Goal: Information Seeking & Learning: Learn about a topic

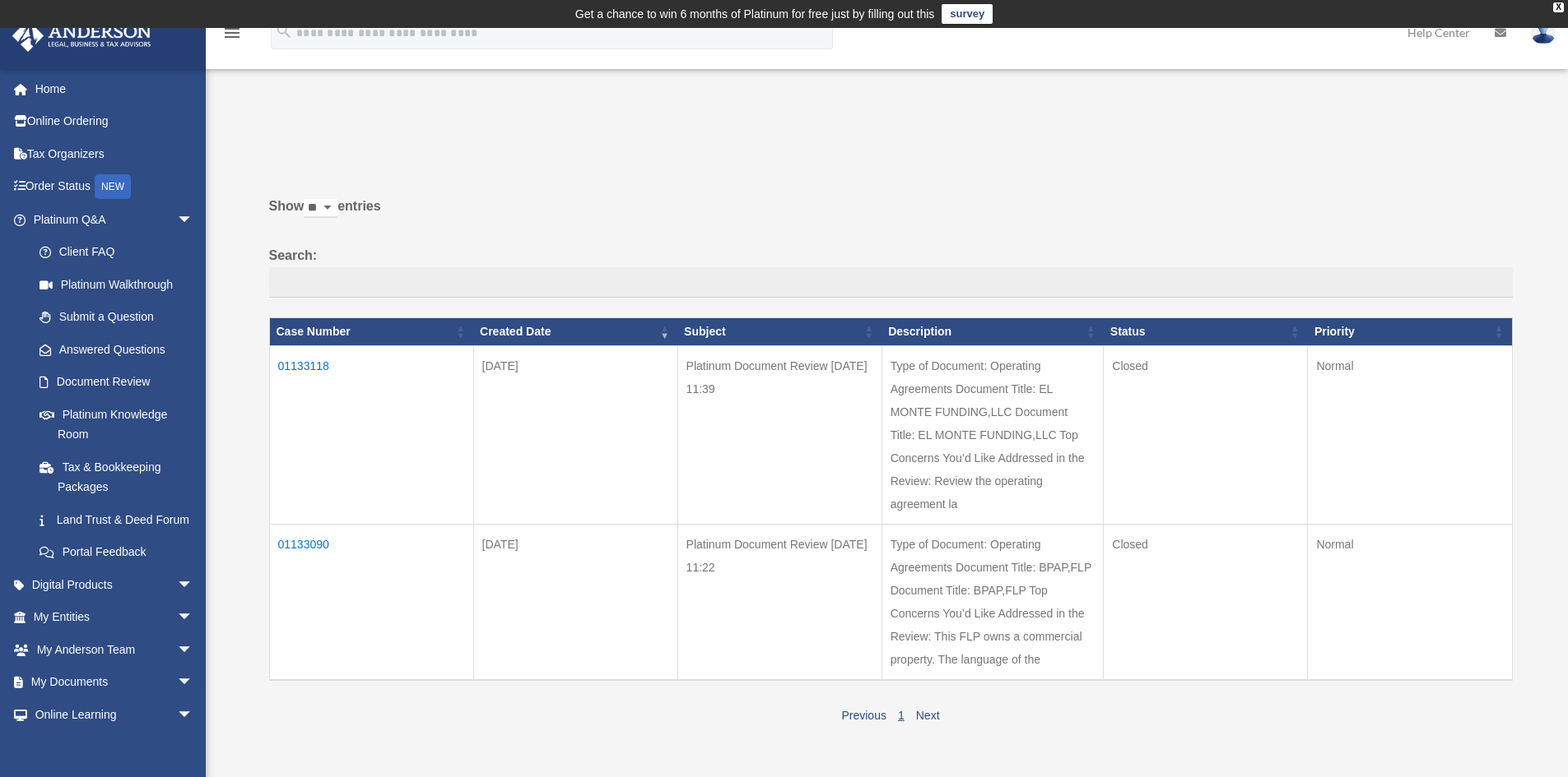
click at [313, 370] on td "01133118" at bounding box center [370, 435] width 204 height 178
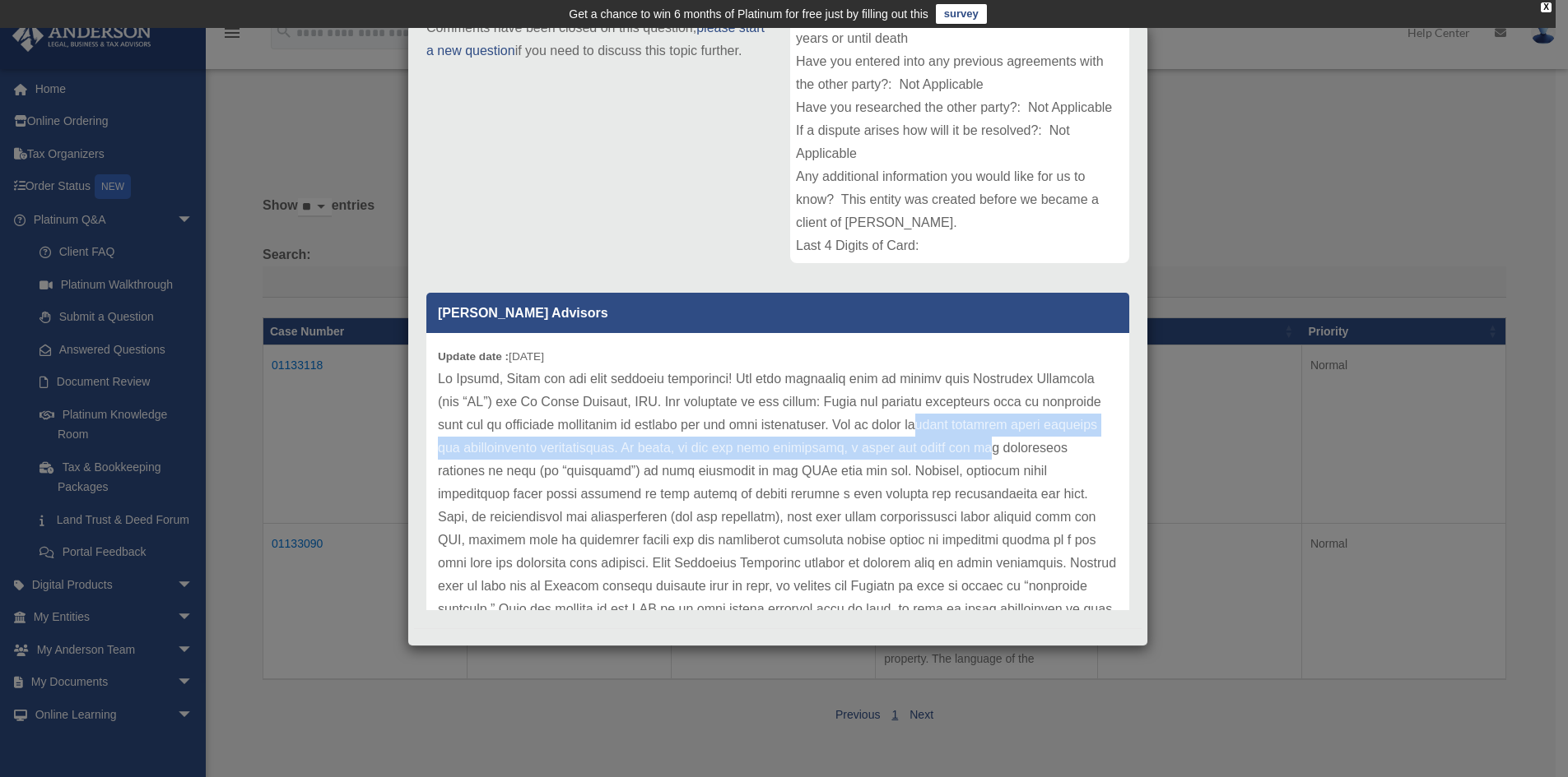
drag, startPoint x: 1000, startPoint y: 424, endPoint x: 1053, endPoint y: 453, distance: 60.4
click at [1053, 453] on p at bounding box center [777, 736] width 679 height 737
click at [606, 453] on p at bounding box center [777, 736] width 679 height 737
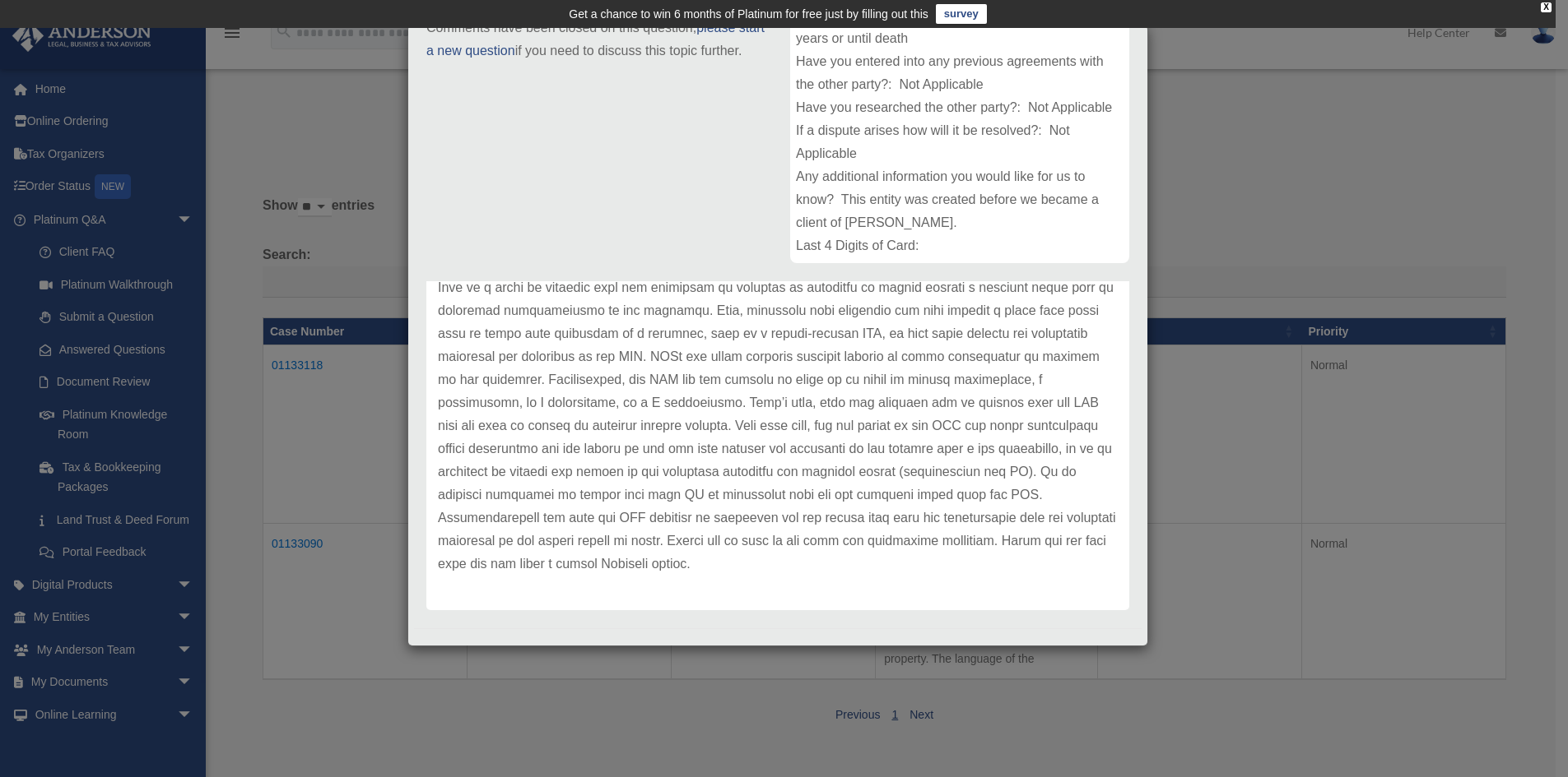
scroll to position [365, 0]
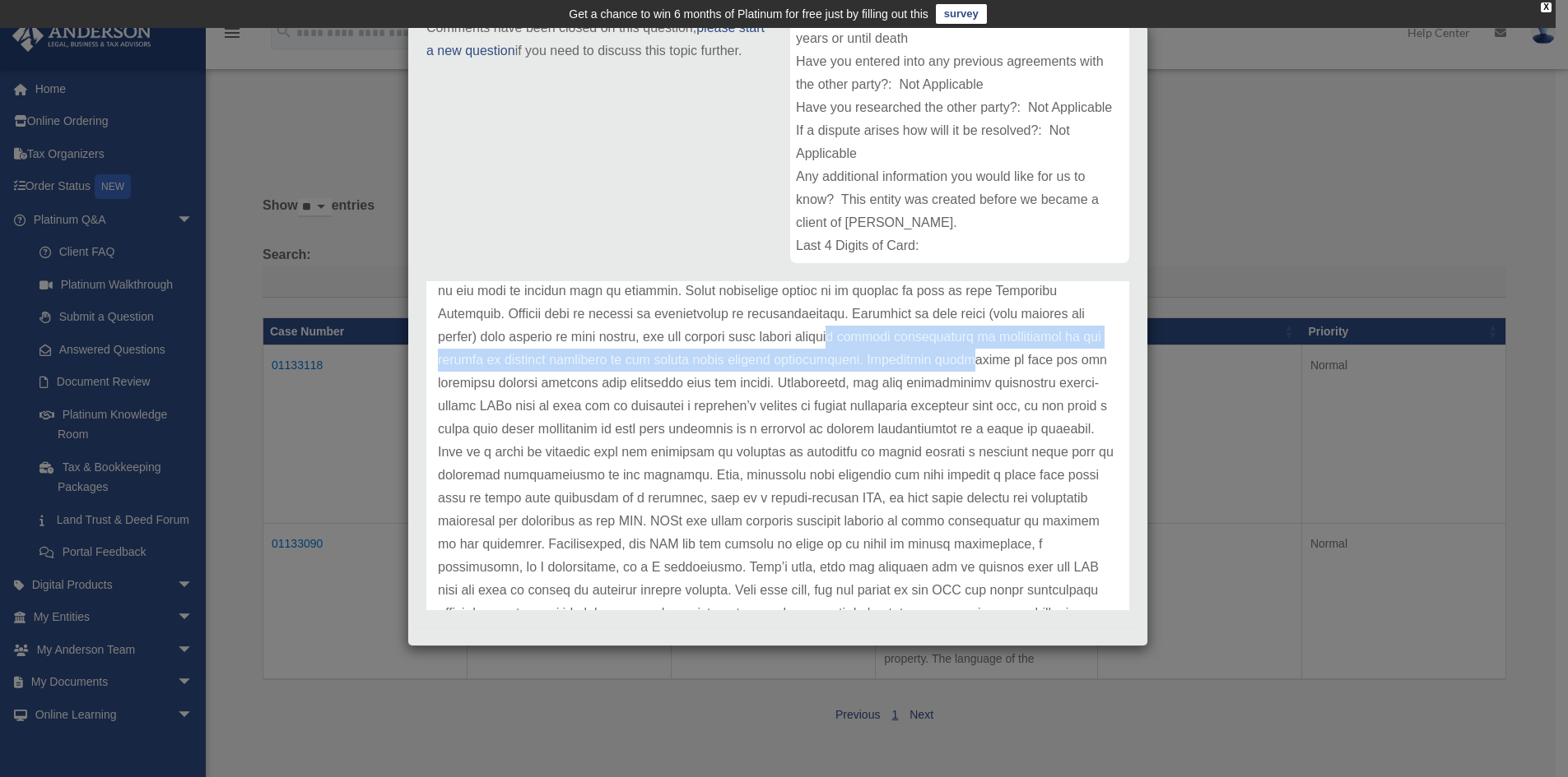
drag, startPoint x: 934, startPoint y: 341, endPoint x: 1049, endPoint y: 352, distance: 115.5
click at [1049, 352] on p at bounding box center [777, 371] width 679 height 737
click at [808, 365] on p at bounding box center [777, 371] width 679 height 737
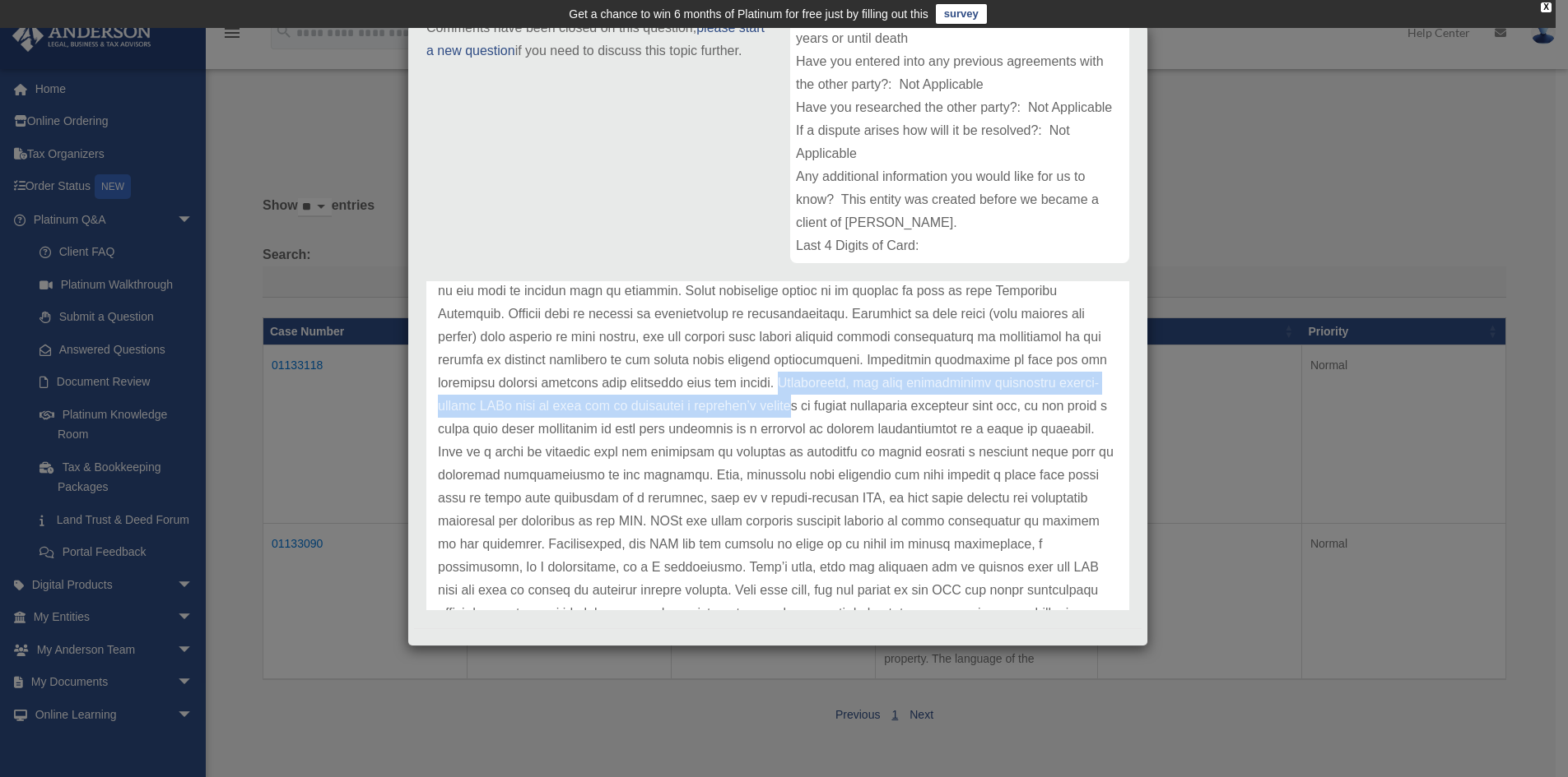
drag, startPoint x: 850, startPoint y: 380, endPoint x: 893, endPoint y: 398, distance: 46.6
click at [893, 398] on p at bounding box center [777, 371] width 679 height 737
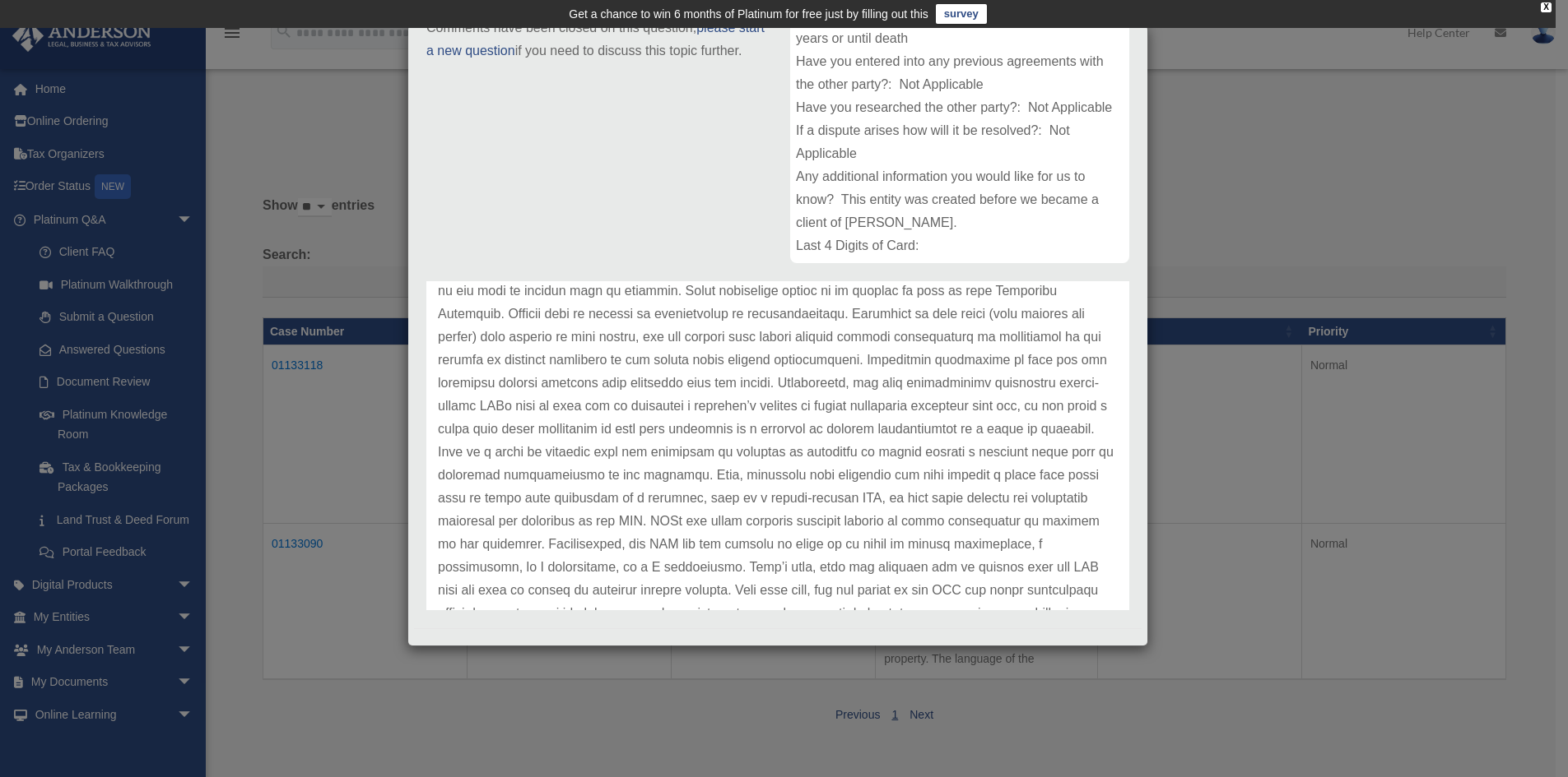
click at [325, 623] on div "Case Detail × Platinum Document Review [DATE] 11:39 Case Number 01133118 Create…" at bounding box center [784, 388] width 1568 height 777
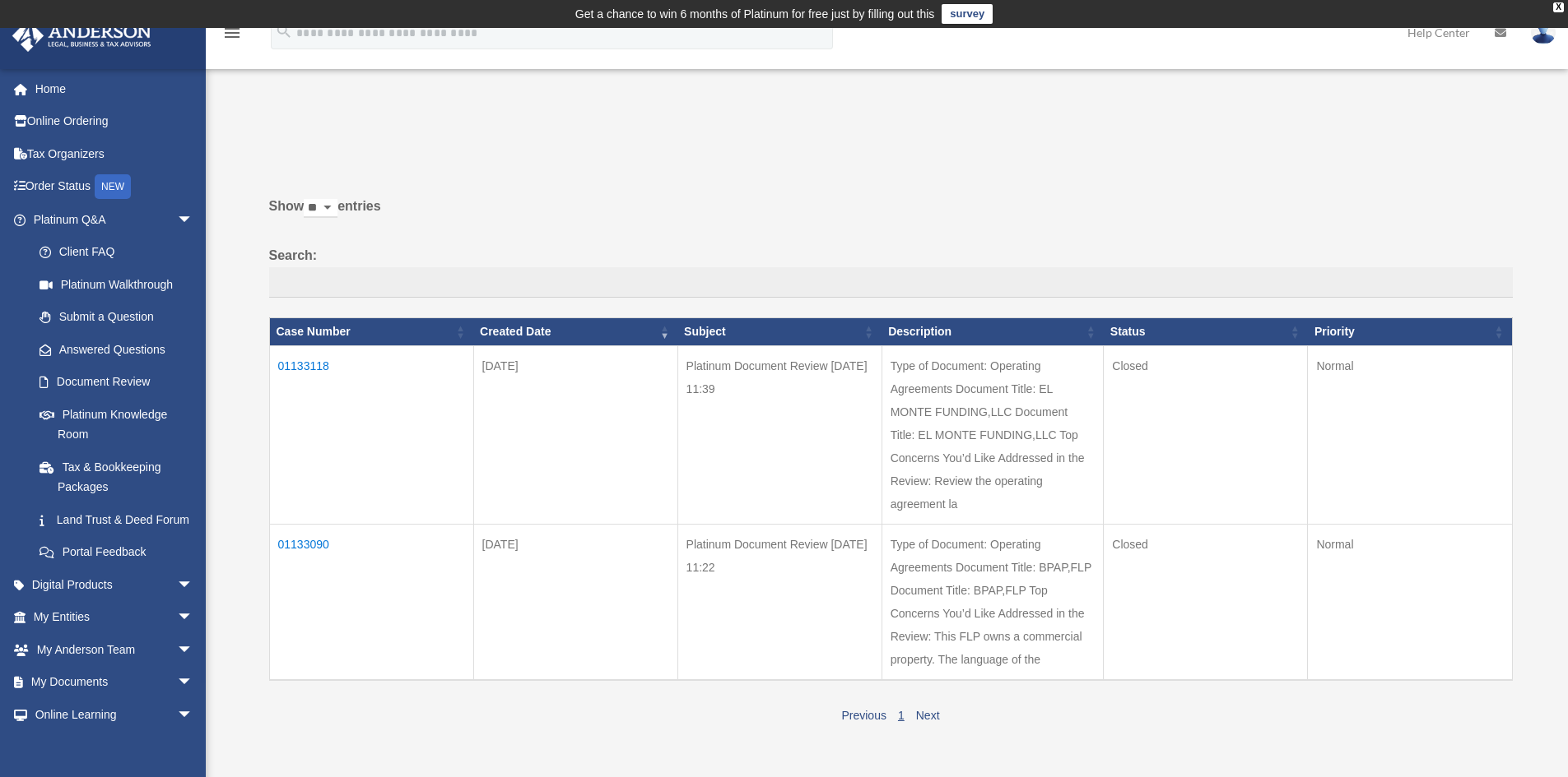
click at [303, 542] on td "01133090" at bounding box center [370, 601] width 204 height 156
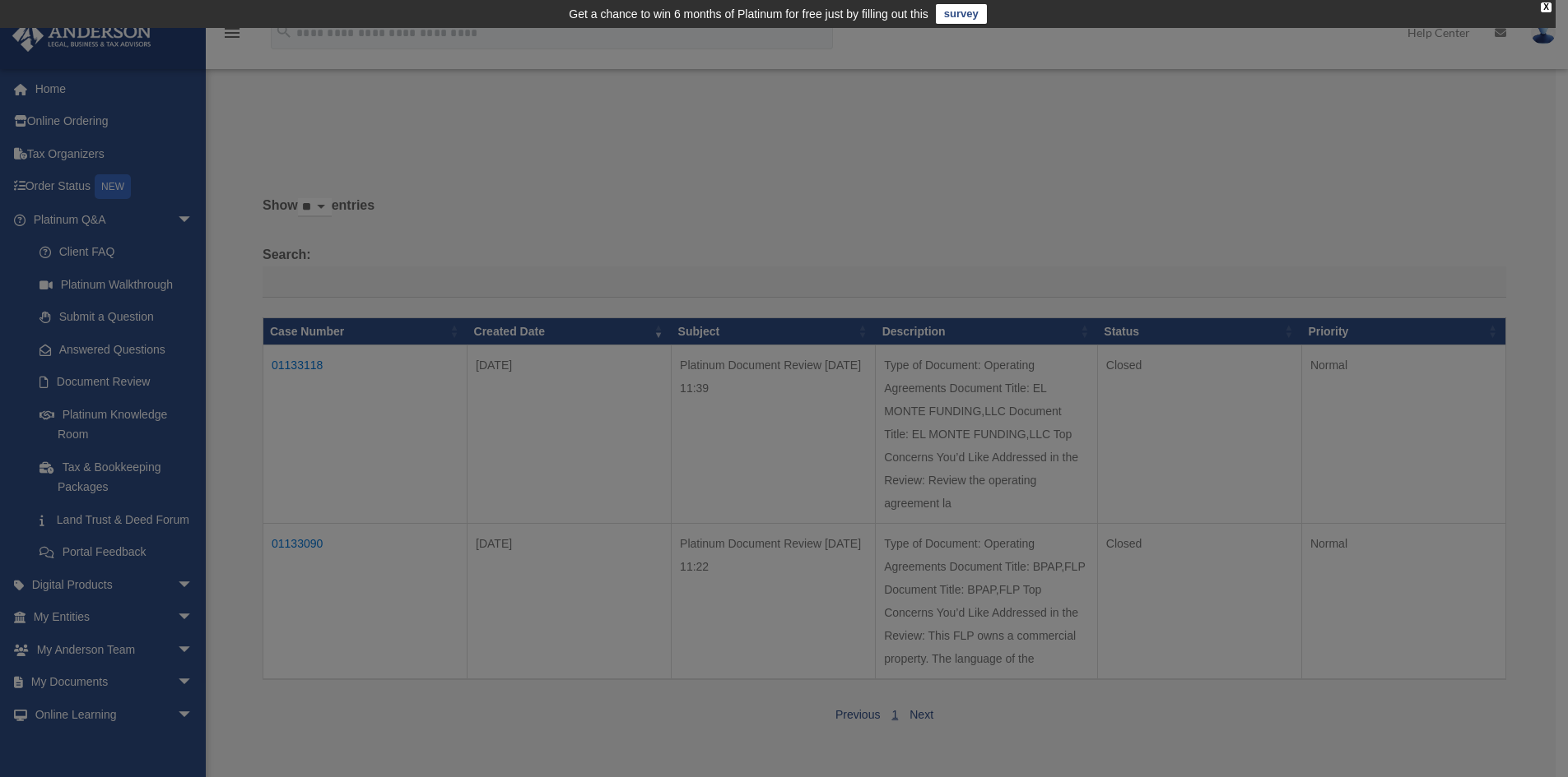
scroll to position [0, 0]
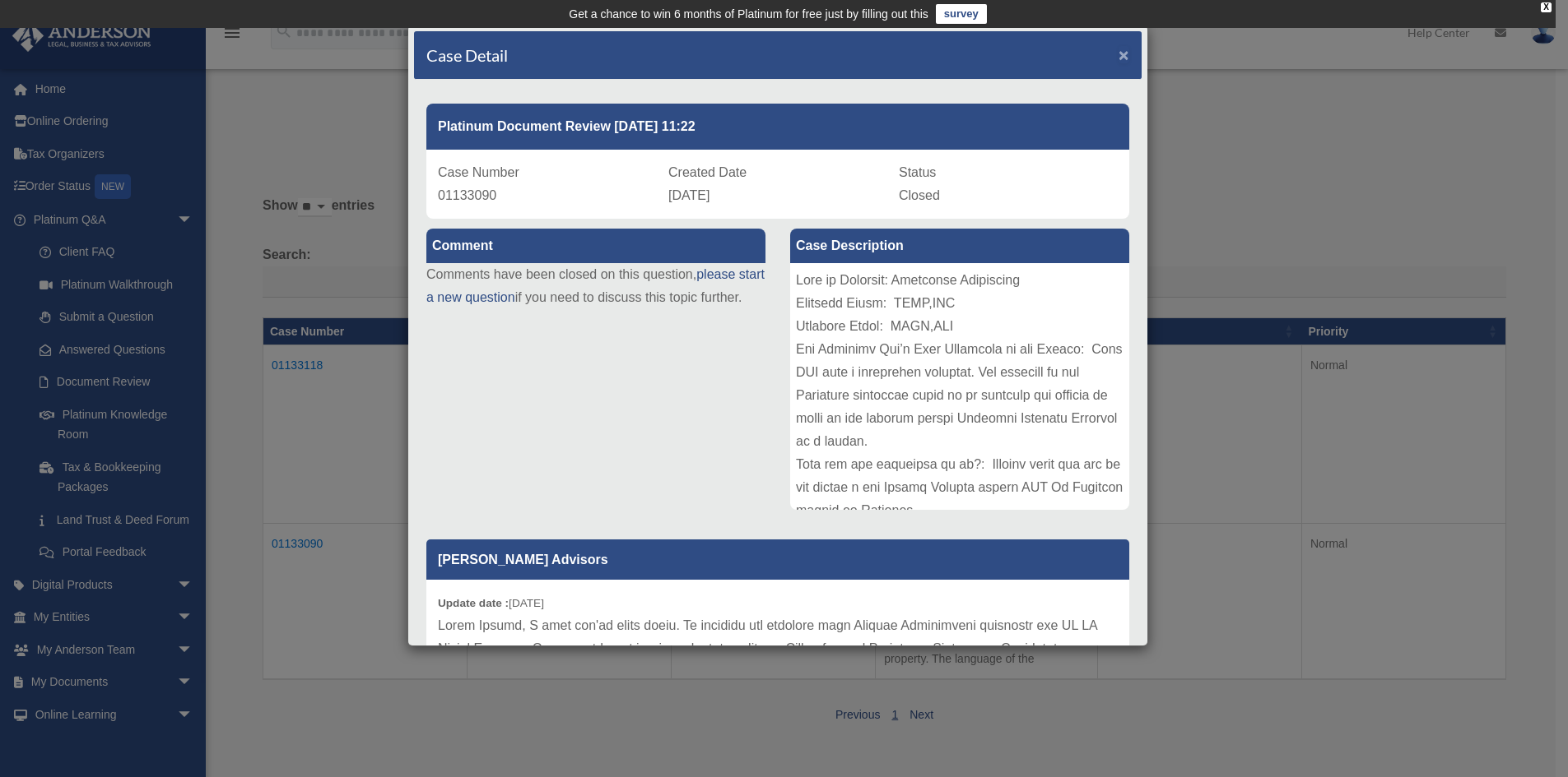
click at [1119, 52] on span "×" at bounding box center [1124, 55] width 11 height 19
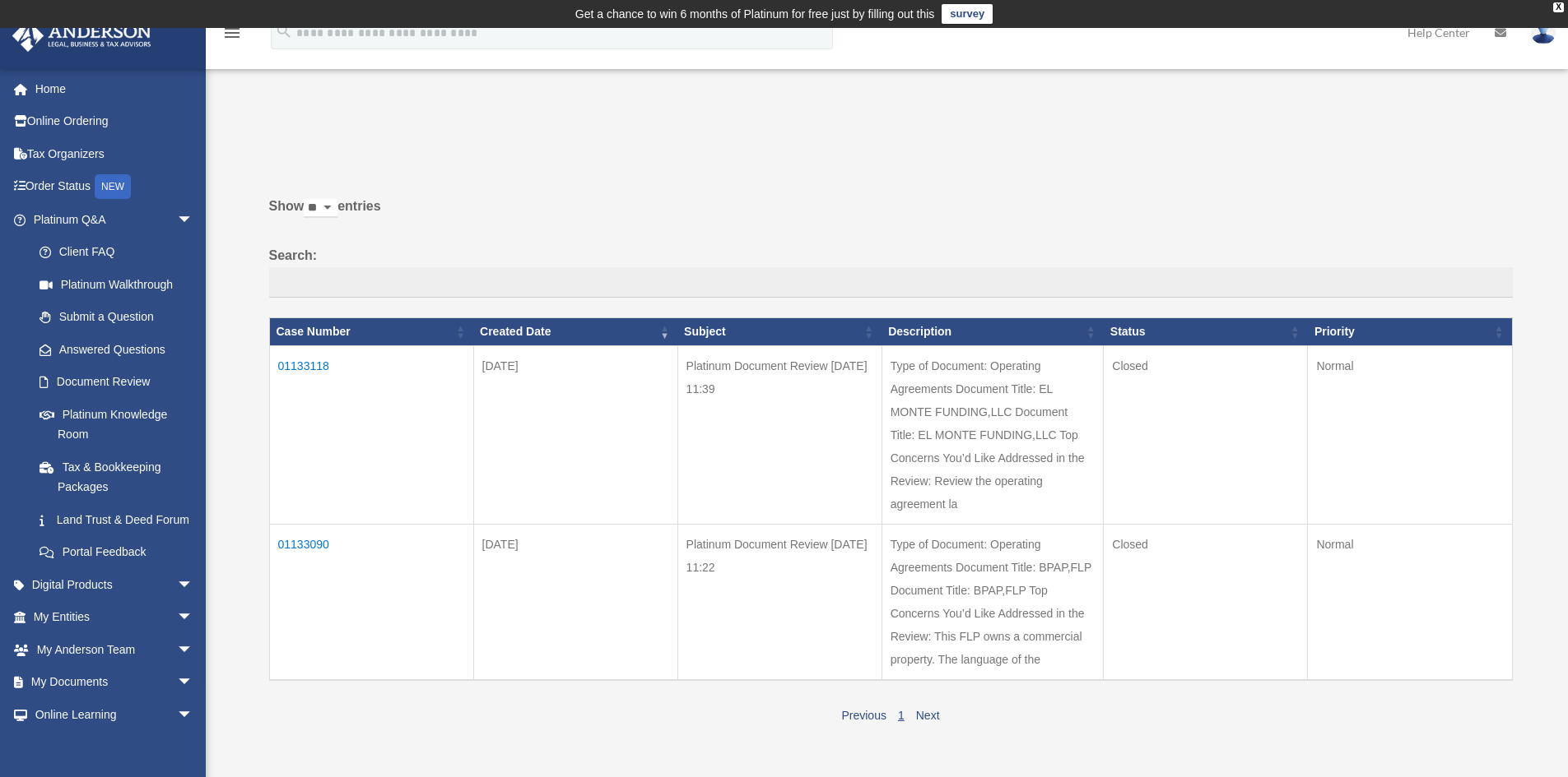
click at [316, 365] on td "01133118" at bounding box center [370, 435] width 204 height 178
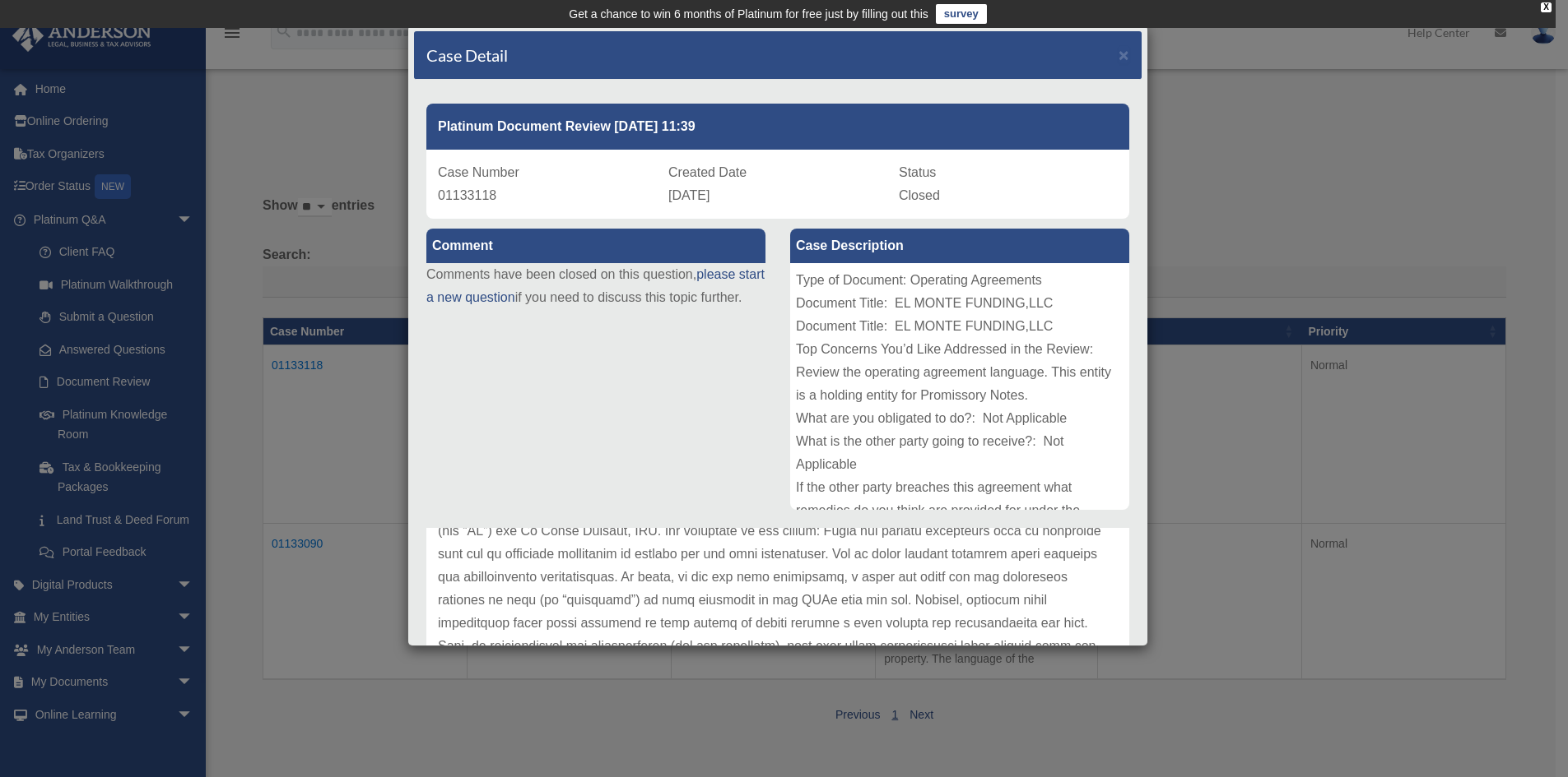
click at [1366, 187] on div "Case Detail × Platinum Document Review [DATE] 11:39 Case Number 01133118 Create…" at bounding box center [784, 388] width 1568 height 777
